Goal: Navigation & Orientation: Find specific page/section

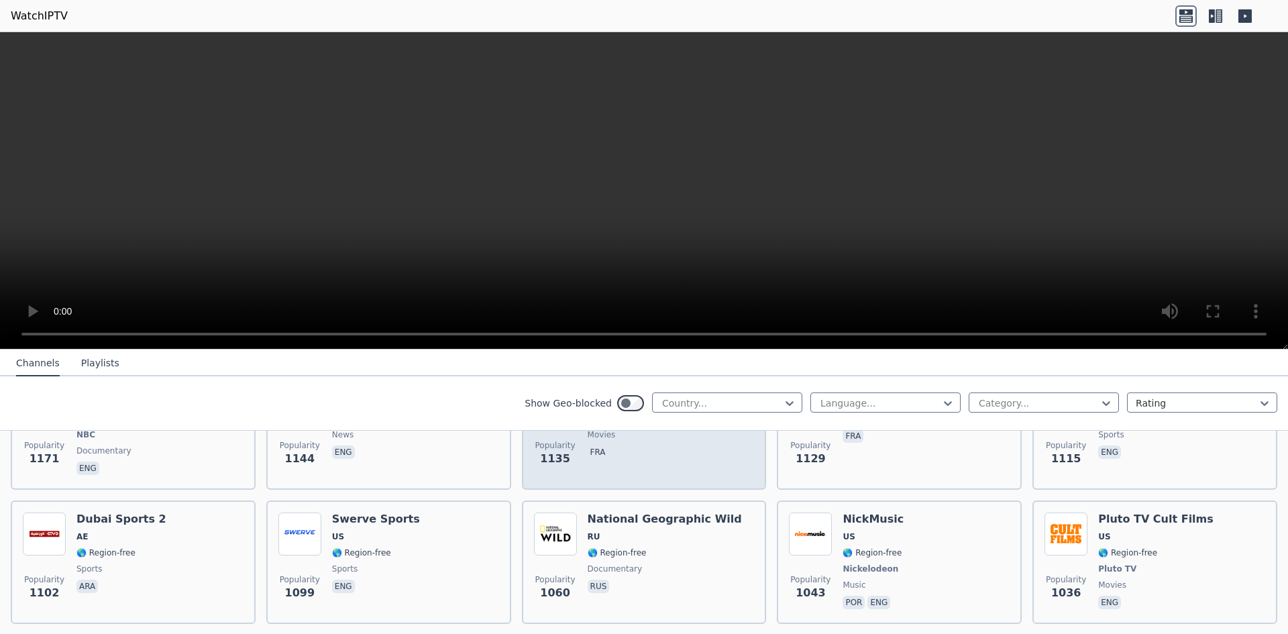
scroll to position [1543, 0]
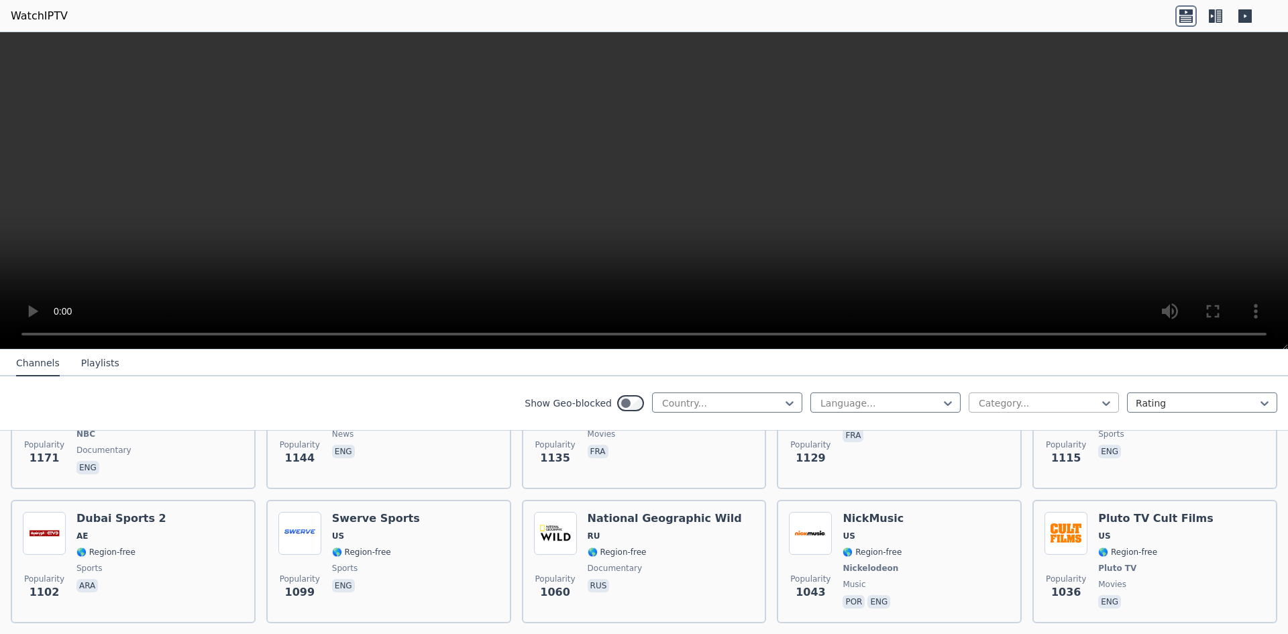
click at [1066, 405] on div at bounding box center [1039, 403] width 122 height 13
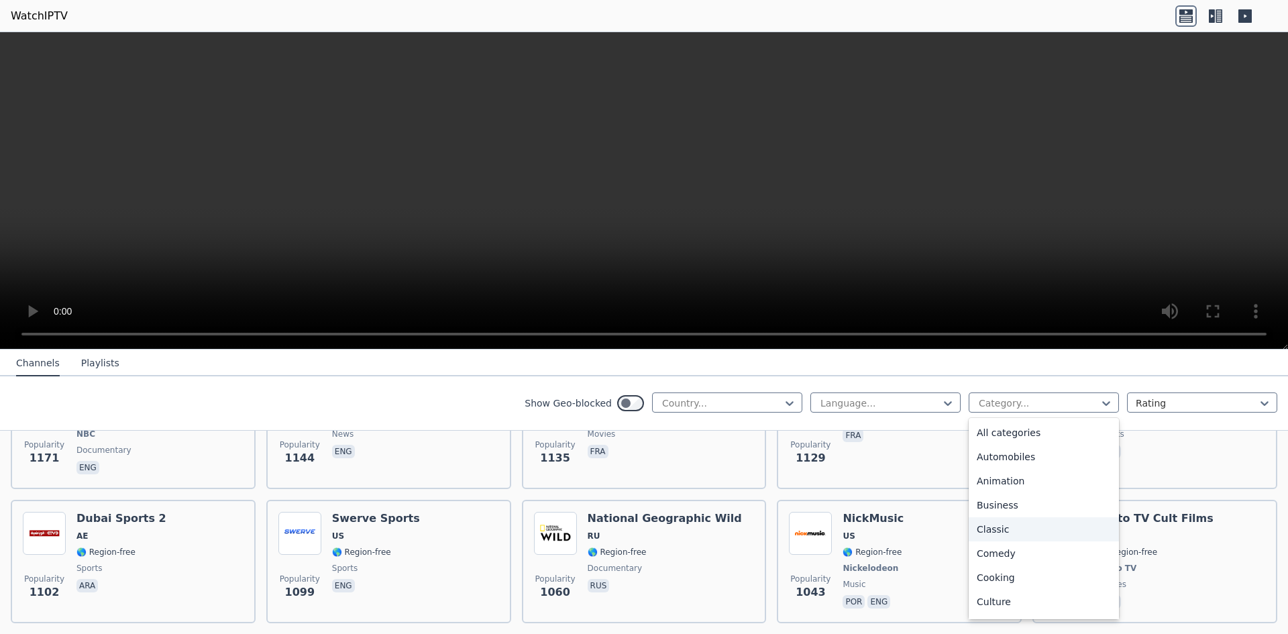
click at [1014, 532] on div "Classic" at bounding box center [1044, 529] width 150 height 24
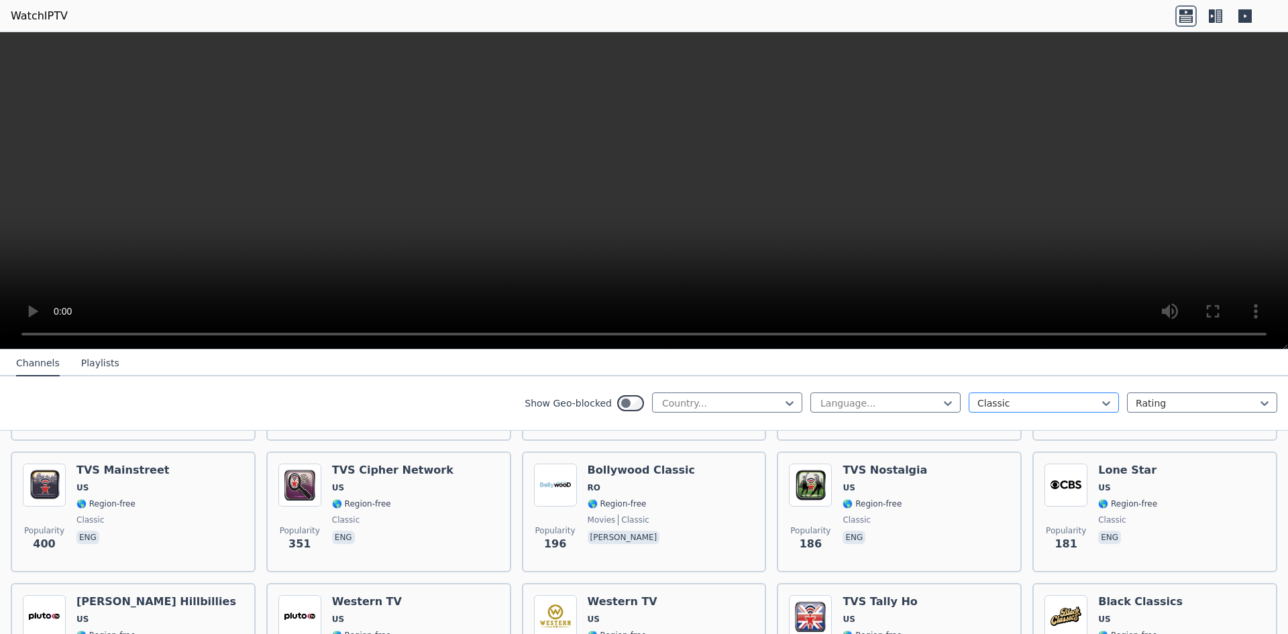
scroll to position [67, 0]
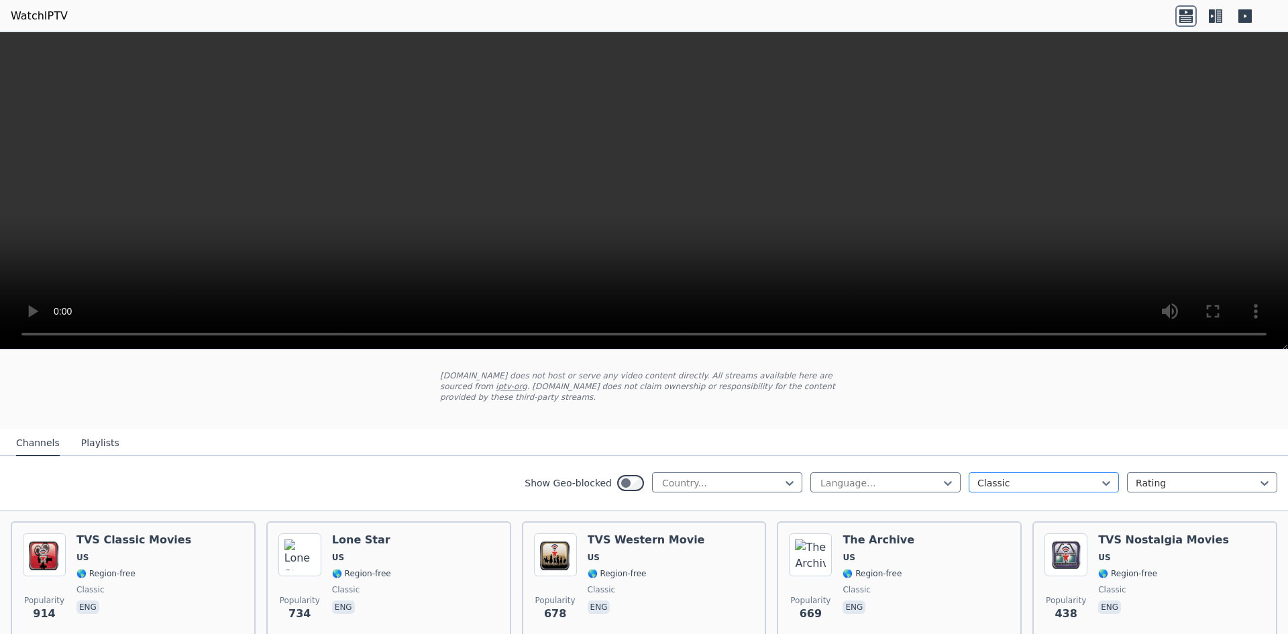
click at [1022, 480] on div "Classic" at bounding box center [1044, 482] width 150 height 20
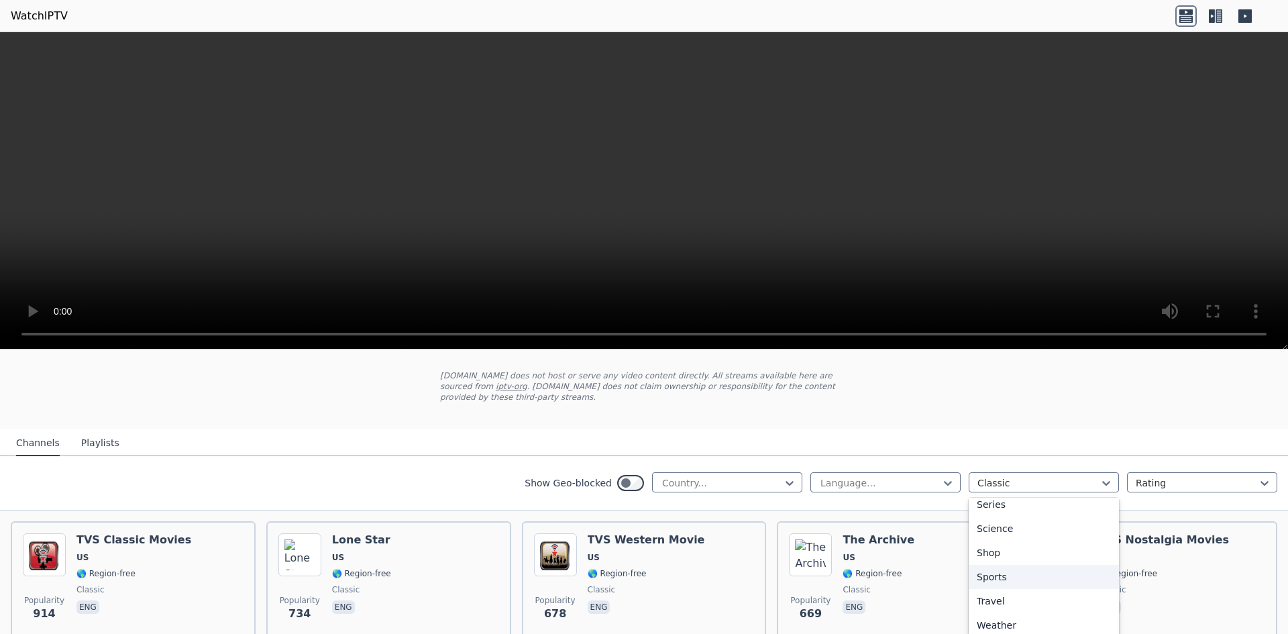
click at [1022, 572] on div "Sports" at bounding box center [1044, 577] width 150 height 24
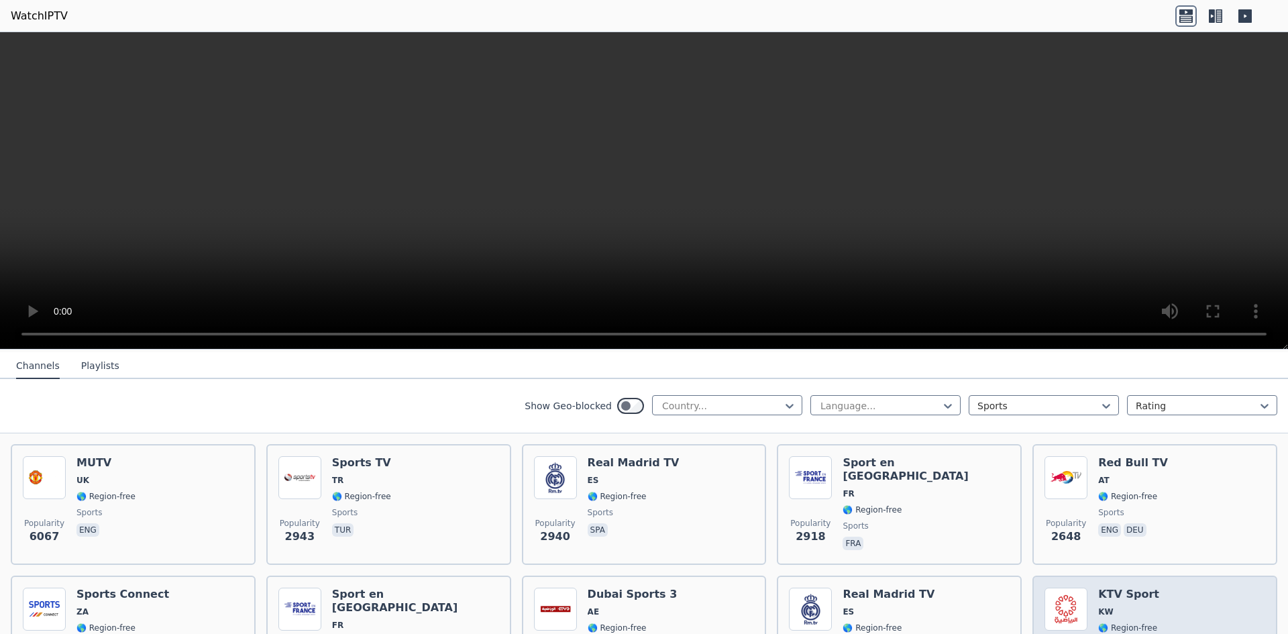
scroll to position [67, 0]
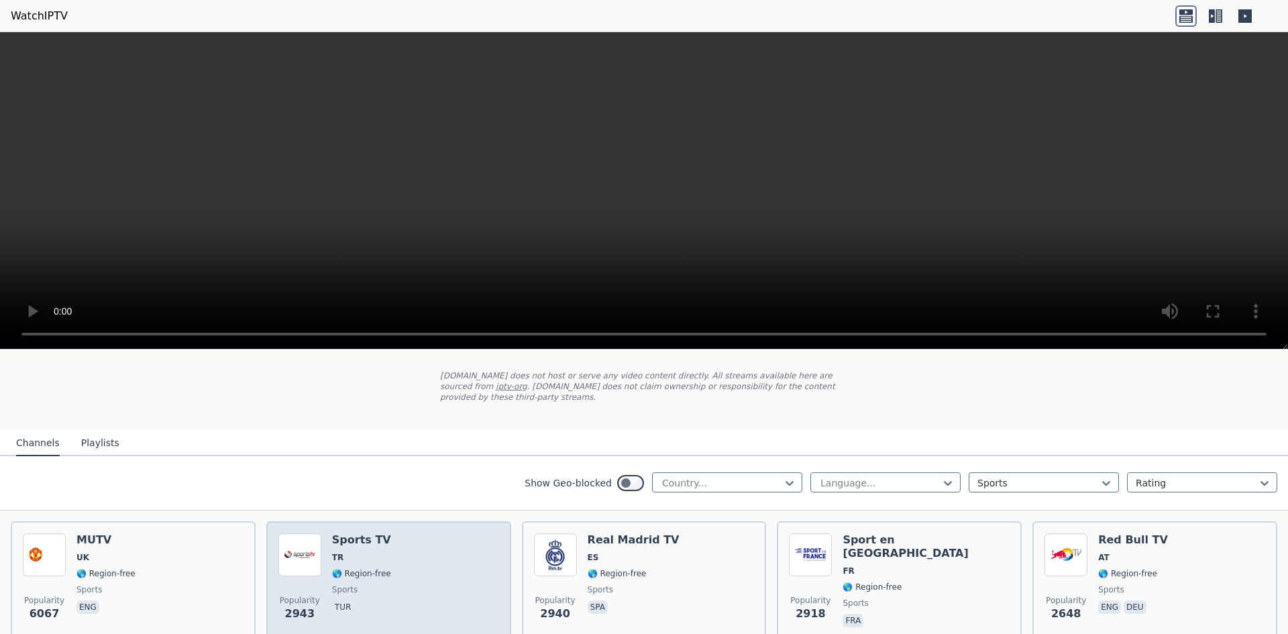
click at [386, 587] on div "Popularity 2943 Sports TV TR 🌎 Region-free sports tur" at bounding box center [388, 581] width 221 height 97
